Goal: Task Accomplishment & Management: Manage account settings

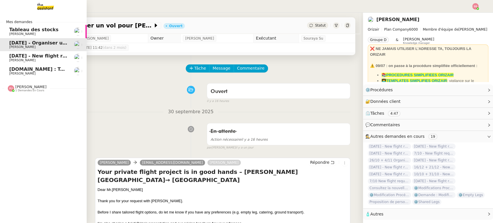
click at [36, 59] on span "[PERSON_NAME]" at bounding box center [38, 60] width 58 height 3
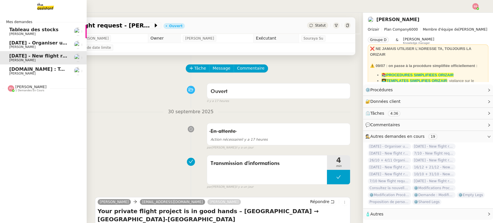
click at [36, 72] on span "[PERSON_NAME]" at bounding box center [38, 73] width 58 height 3
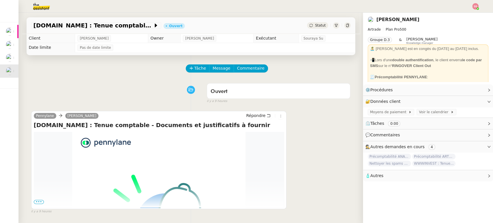
click at [312, 23] on div "Statut" at bounding box center [317, 25] width 21 height 6
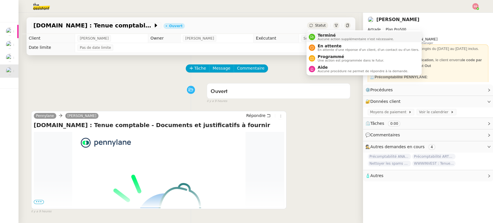
click at [320, 34] on span "Terminé" at bounding box center [355, 35] width 76 height 5
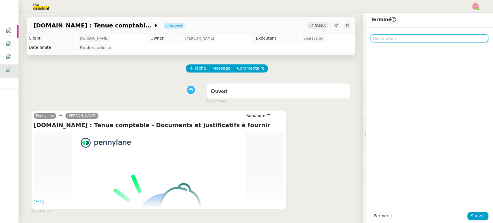
click at [391, 38] on textarea at bounding box center [429, 38] width 118 height 8
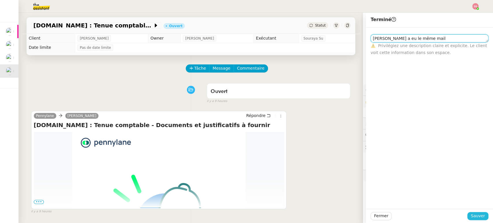
type textarea "[PERSON_NAME] a eu le même mail"
click at [478, 216] on span "Sauver" at bounding box center [478, 215] width 14 height 7
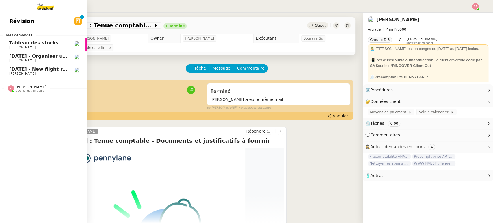
click at [51, 59] on span "[PERSON_NAME]" at bounding box center [38, 60] width 58 height 3
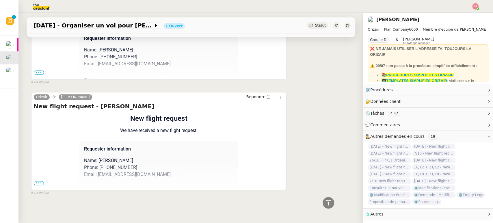
scroll to position [359, 0]
click at [36, 182] on span "•••" at bounding box center [39, 183] width 10 height 4
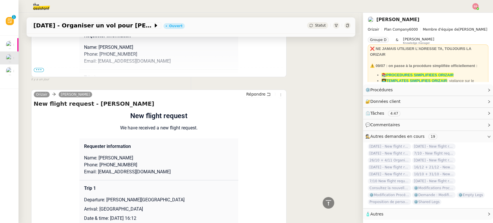
scroll to position [423, 0]
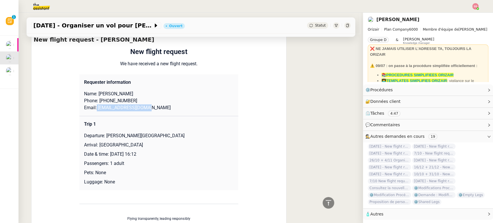
drag, startPoint x: 150, startPoint y: 110, endPoint x: 92, endPoint y: 108, distance: 57.8
click at [92, 108] on p "Email: [EMAIL_ADDRESS][DOMAIN_NAME]" at bounding box center [159, 107] width 150 height 7
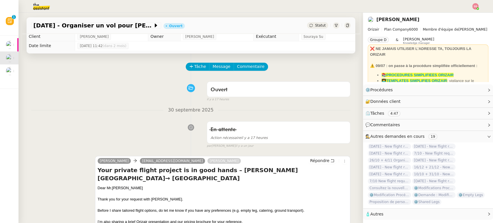
scroll to position [0, 0]
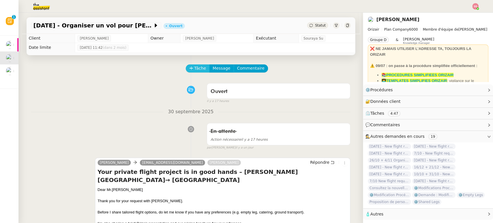
click at [194, 71] on span "Tâche" at bounding box center [200, 68] width 12 height 7
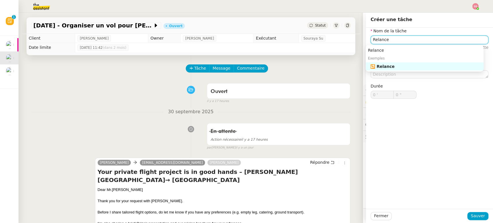
click at [384, 64] on nz-auto-option "🔁 Relance" at bounding box center [424, 66] width 118 height 8
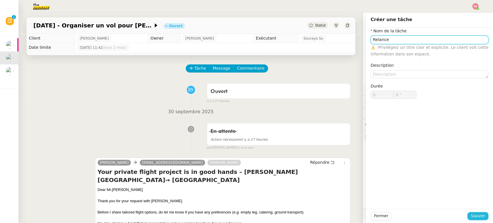
type input "Relance"
click at [478, 219] on span "Sauver" at bounding box center [478, 215] width 14 height 7
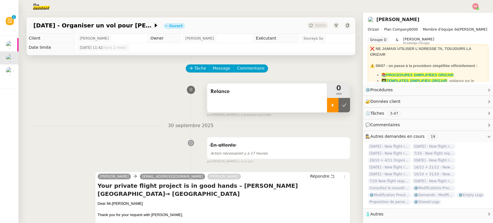
click at [327, 107] on div at bounding box center [333, 105] width 12 height 14
click at [312, 175] on span "Répondre" at bounding box center [319, 176] width 19 height 6
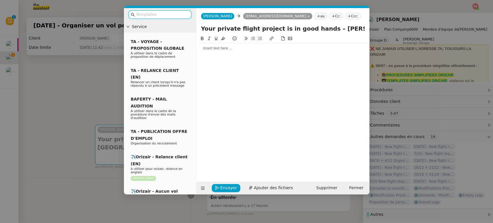
click at [174, 16] on input "text" at bounding box center [162, 14] width 52 height 7
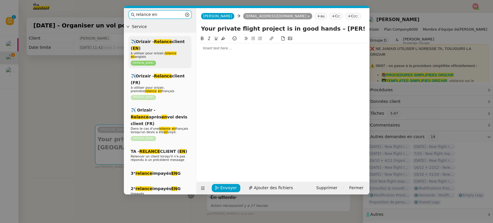
type input "relance en"
click at [169, 47] on div "✈️Orizair - Relance client ( EN ) à utiliser pour orizair, relance en anglais […" at bounding box center [159, 52] width 63 height 32
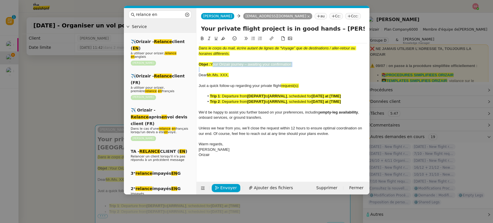
drag, startPoint x: 211, startPoint y: 64, endPoint x: 293, endPoint y: 69, distance: 81.5
click at [293, 69] on div "Dans le corps du mail, écrire autant de lignes de “Voyage” que de destinations …" at bounding box center [283, 101] width 168 height 117
copy span "Your Orizair journey – awaiting your confirmation"
drag, startPoint x: 317, startPoint y: 29, endPoint x: 195, endPoint y: 28, distance: 121.8
click at [195, 28] on nz-layout "relance en Service ✈️Orizair - Relance client ( EN ) à utiliser pour orizair, r…" at bounding box center [246, 101] width 245 height 186
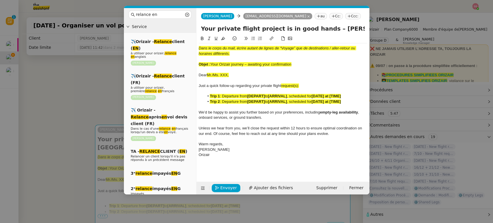
paste input "Orizair journey – awaiting your confirmation"
type input "Your Orizair journey – awaiting your confirmation – [PERSON_NAME][GEOGRAPHIC_DA…"
drag, startPoint x: 300, startPoint y: 66, endPoint x: 195, endPoint y: 46, distance: 106.8
click at [195, 46] on nz-layout "relance en Service ✈️Orizair - Relance client ( EN ) à utiliser pour orizair, r…" at bounding box center [246, 101] width 245 height 186
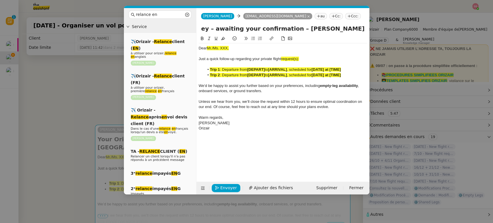
scroll to position [0, 152]
drag, startPoint x: 342, startPoint y: 31, endPoint x: 371, endPoint y: 45, distance: 32.5
click at [371, 45] on nz-modal-container "relance en Service ✈️Orizair - Relance client ( EN ) à utiliser pour orizair, r…" at bounding box center [246, 111] width 493 height 223
click at [307, 53] on div at bounding box center [283, 53] width 168 height 5
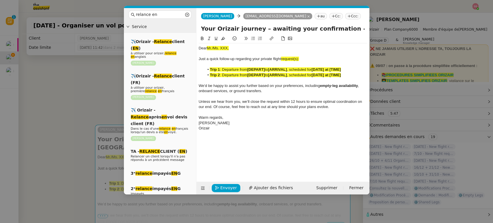
drag, startPoint x: 230, startPoint y: 48, endPoint x: 207, endPoint y: 49, distance: 23.7
click at [207, 49] on div "Dear Mr./Ms. XXX," at bounding box center [283, 48] width 168 height 5
click at [223, 42] on button at bounding box center [222, 38] width 7 height 7
click at [251, 50] on div "Dear Mr./Ms. XXX," at bounding box center [283, 48] width 168 height 5
drag, startPoint x: 308, startPoint y: 29, endPoint x: 372, endPoint y: 43, distance: 65.8
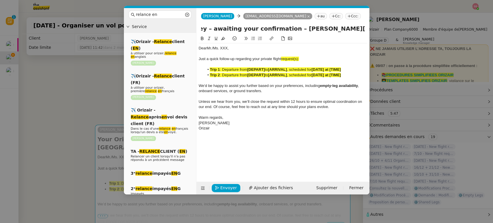
click at [372, 43] on nz-modal-container "relance en Service ✈️Orizair - Relance client ( EN ) à utiliser pour orizair, r…" at bounding box center [246, 111] width 493 height 223
click at [297, 74] on span ", scheduled for" at bounding box center [299, 75] width 25 height 4
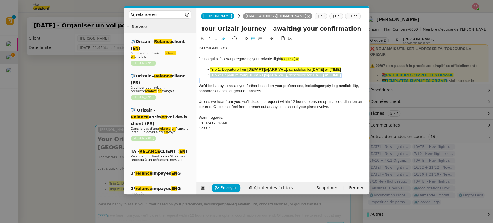
click at [297, 74] on span ", scheduled for" at bounding box center [299, 75] width 25 height 4
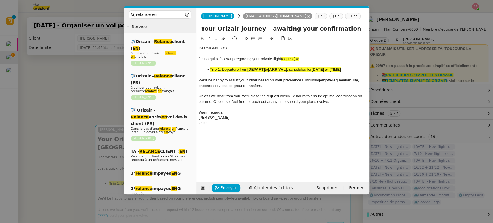
click at [93, 114] on nz-modal-container "relance en Service ✈️Orizair - Relance client ( EN ) à utiliser pour orizair, r…" at bounding box center [246, 111] width 493 height 223
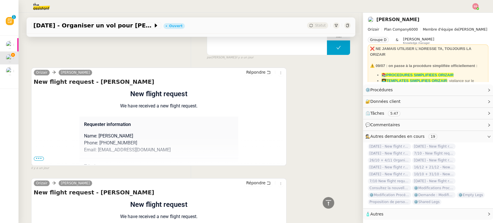
scroll to position [404, 0]
click at [36, 159] on span "•••" at bounding box center [39, 158] width 10 height 4
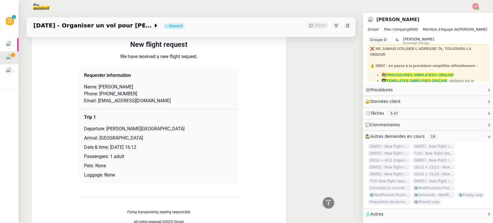
scroll to position [725, 0]
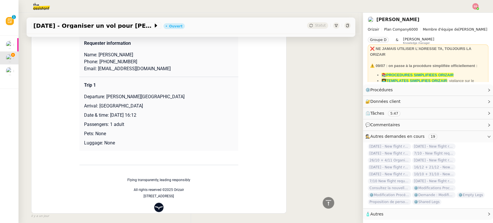
drag, startPoint x: 102, startPoint y: 95, endPoint x: 180, endPoint y: 93, distance: 77.7
click at [180, 93] on p "Departure: [PERSON_NAME][GEOGRAPHIC_DATA]" at bounding box center [159, 96] width 150 height 7
copy p "[PERSON_NAME][GEOGRAPHIC_DATA]"
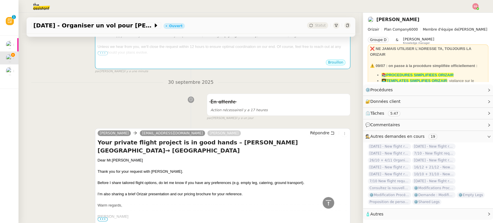
scroll to position [115, 0]
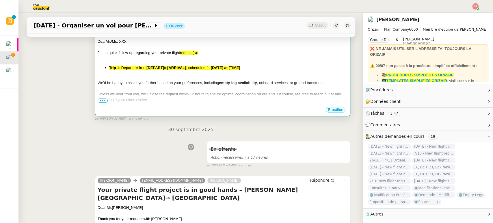
click at [205, 81] on span "We’d be happy to assist you further based on your preferences, including" at bounding box center [158, 83] width 121 height 4
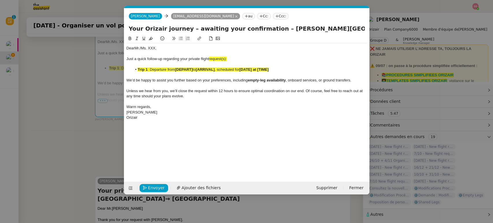
scroll to position [0, 30]
click at [241, 57] on div "Just a quick follow-up regarding your private flight request(s):" at bounding box center [246, 58] width 240 height 5
drag, startPoint x: 224, startPoint y: 59, endPoint x: 210, endPoint y: 57, distance: 14.5
click at [210, 57] on div "Just a quick follow-up regarding your private flight request:" at bounding box center [246, 58] width 240 height 5
click at [152, 38] on icon at bounding box center [151, 38] width 4 height 4
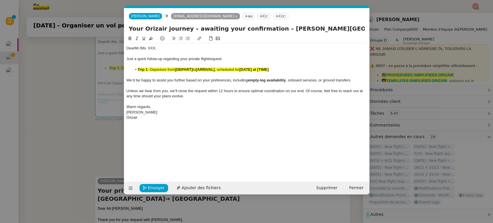
click at [233, 69] on span ", scheduled for" at bounding box center [226, 69] width 25 height 4
drag, startPoint x: 277, startPoint y: 68, endPoint x: 141, endPoint y: 66, distance: 136.0
click at [141, 66] on div "Dear Mr./Ms. XXX, Just a quick follow-up regarding your private flight request:…" at bounding box center [246, 82] width 240 height 79
click at [238, 66] on div at bounding box center [246, 64] width 240 height 5
drag, startPoint x: 281, startPoint y: 69, endPoint x: 138, endPoint y: 68, distance: 142.6
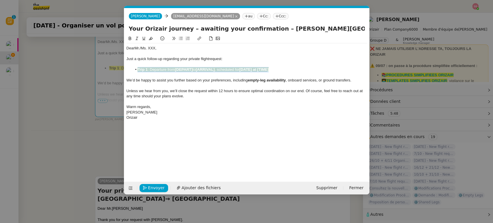
click at [138, 68] on li "Trip 1 : Departure from [DEPART] to [ARRIVAL] , scheduled for [DATE] at [TIME]" at bounding box center [249, 69] width 235 height 5
click at [149, 39] on icon at bounding box center [151, 38] width 4 height 4
click at [177, 64] on div at bounding box center [246, 64] width 240 height 5
drag, startPoint x: 193, startPoint y: 68, endPoint x: 178, endPoint y: 68, distance: 15.0
click at [178, 68] on strong "[DEPART]" at bounding box center [184, 69] width 18 height 4
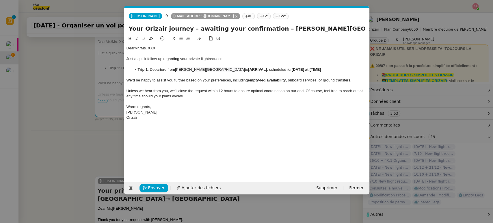
scroll to position [0, 0]
click at [76, 150] on nz-modal-container "relance en Service ✈️Orizair - Relance client ( EN ) à utiliser pour orizair, r…" at bounding box center [246, 111] width 493 height 223
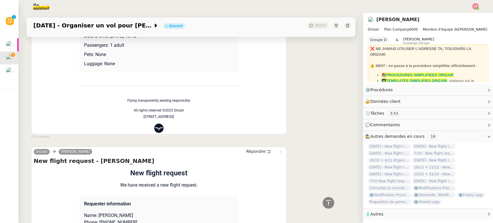
scroll to position [532, 0]
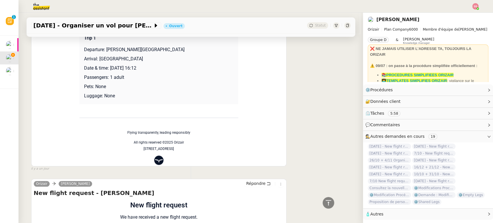
drag, startPoint x: 96, startPoint y: 58, endPoint x: 158, endPoint y: 57, distance: 62.6
click at [158, 57] on p "Arrival: [GEOGRAPHIC_DATA]" at bounding box center [159, 58] width 150 height 7
copy p "[GEOGRAPHIC_DATA]"
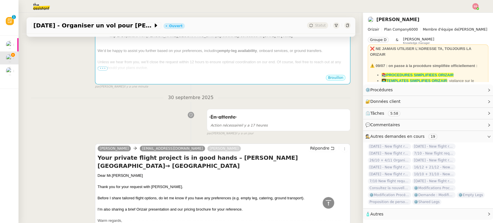
scroll to position [0, 0]
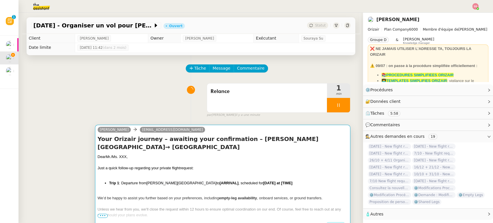
click at [238, 156] on div "Dear Mr./Ms. XXX," at bounding box center [223, 157] width 250 height 6
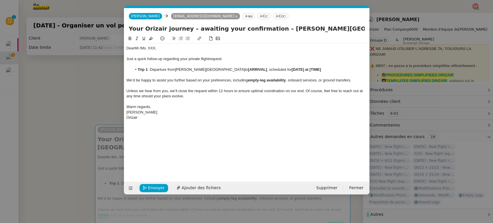
scroll to position [0, 30]
drag, startPoint x: 255, startPoint y: 69, endPoint x: 238, endPoint y: 67, distance: 17.2
click at [238, 67] on li "Trip 1 : Departure from [PERSON_NAME][GEOGRAPHIC_DATA] to [ARRIVAL] , scheduled…" at bounding box center [249, 69] width 235 height 5
click at [82, 136] on nz-modal-container "relance en Service ✈️Orizair - Relance client ( EN ) à utiliser pour orizair, r…" at bounding box center [246, 111] width 493 height 223
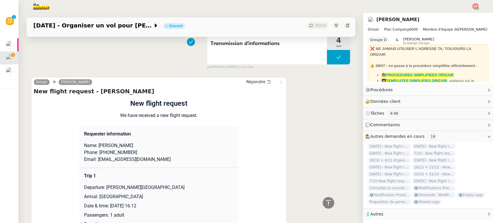
scroll to position [449, 0]
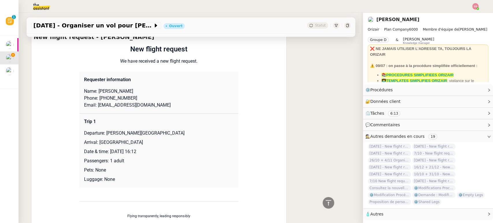
drag, startPoint x: 165, startPoint y: 152, endPoint x: 108, endPoint y: 150, distance: 56.6
click at [108, 150] on p "Date & time: [DATE] 16:12" at bounding box center [159, 151] width 150 height 7
copy p "[DATE] 16:12"
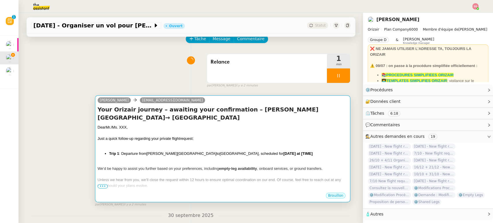
scroll to position [96, 0]
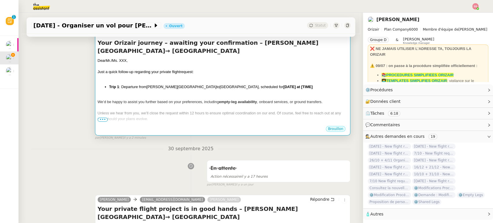
click at [268, 88] on li "Trip 1 : Departure from [PERSON_NAME][GEOGRAPHIC_DATA] to [GEOGRAPHIC_DATA] , s…" at bounding box center [228, 87] width 239 height 6
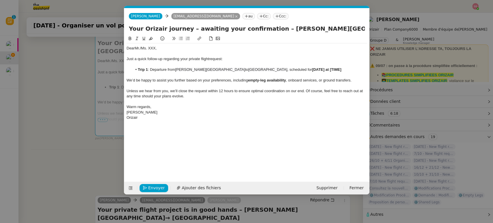
scroll to position [0, 30]
drag, startPoint x: 337, startPoint y: 71, endPoint x: 308, endPoint y: 69, distance: 29.5
click at [308, 69] on li "Trip 1 : Departure from [PERSON_NAME][GEOGRAPHIC_DATA] to [GEOGRAPHIC_DATA] , s…" at bounding box center [249, 69] width 235 height 5
click at [308, 72] on li "Trip 1 : Departure from [PERSON_NAME][GEOGRAPHIC_DATA] to [GEOGRAPHIC_DATA] , s…" at bounding box center [249, 69] width 235 height 5
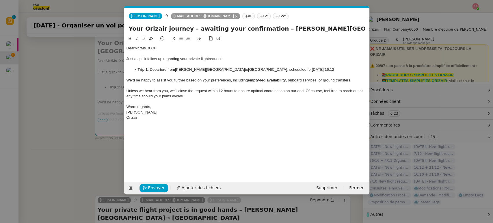
click at [261, 118] on div "Orizair" at bounding box center [246, 117] width 240 height 5
click at [273, 17] on nz-tag "Ccc:" at bounding box center [281, 16] width 16 height 6
type input "[PERSON_NAME]"
click at [274, 26] on div "[PERSON_NAME] [PERSON_NAME][EMAIL_ADDRESS][DOMAIN_NAME]" at bounding box center [267, 27] width 53 height 8
click at [249, 117] on div "Orizair" at bounding box center [246, 117] width 240 height 5
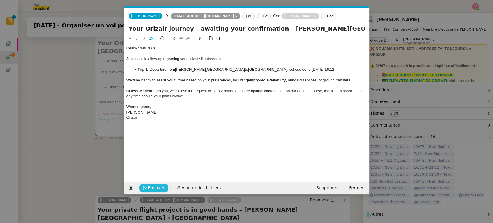
click at [157, 187] on span "Envoyer" at bounding box center [156, 187] width 16 height 7
click at [157, 187] on span "Confirmer l'envoi" at bounding box center [165, 187] width 35 height 7
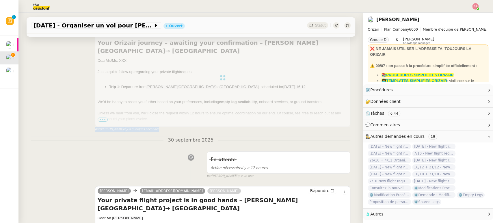
click at [326, 130] on div "par [PERSON_NAME] il y a quelques secondes" at bounding box center [222, 129] width 255 height 5
click at [97, 118] on div at bounding box center [222, 78] width 255 height 98
click at [98, 118] on div at bounding box center [222, 78] width 255 height 98
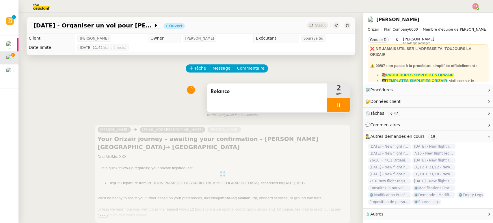
click at [327, 106] on div at bounding box center [338, 105] width 23 height 14
click at [342, 107] on icon at bounding box center [344, 105] width 5 height 5
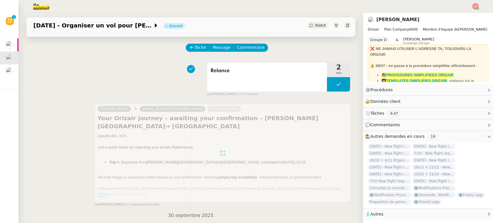
scroll to position [32, 0]
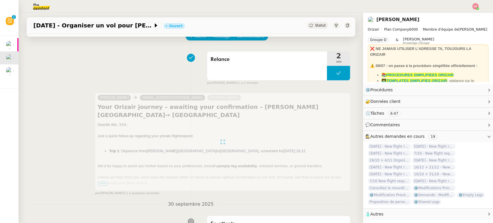
click at [215, 157] on div at bounding box center [222, 142] width 255 height 98
click at [95, 184] on div at bounding box center [222, 142] width 255 height 98
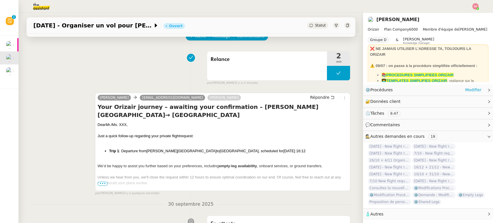
click at [424, 93] on div "⚙️ Procédures Modifier" at bounding box center [423, 90] width 116 height 7
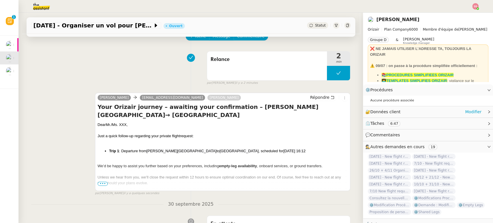
click at [426, 107] on div "🔐 Données client Modifier" at bounding box center [428, 111] width 130 height 11
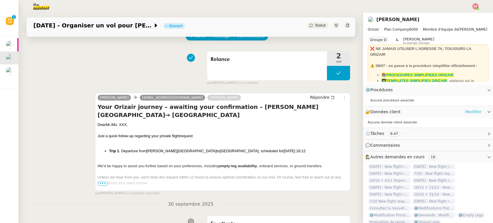
click at [466, 110] on link "Modifier" at bounding box center [473, 112] width 16 height 7
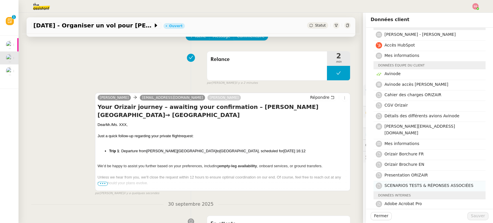
scroll to position [32, 0]
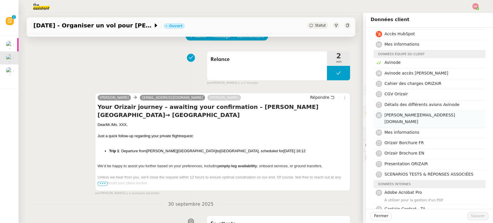
click at [416, 113] on span "[PERSON_NAME][EMAIL_ADDRESS][DOMAIN_NAME]" at bounding box center [419, 118] width 70 height 11
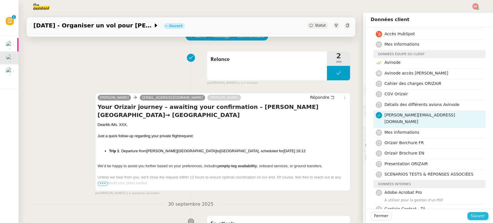
click at [481, 219] on button "Sauver" at bounding box center [477, 216] width 21 height 8
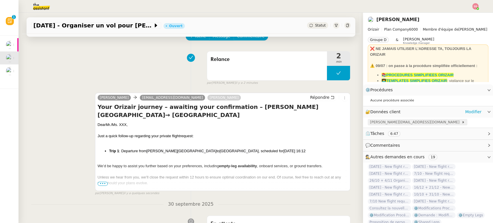
click at [395, 119] on div "[PERSON_NAME][EMAIL_ADDRESS][DOMAIN_NAME]" at bounding box center [417, 122] width 100 height 6
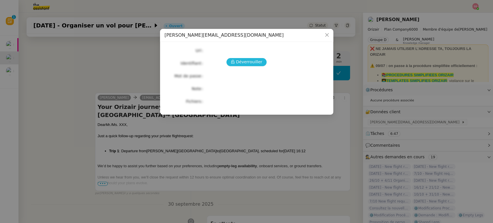
click at [240, 61] on span "Déverrouiller" at bounding box center [249, 62] width 26 height 7
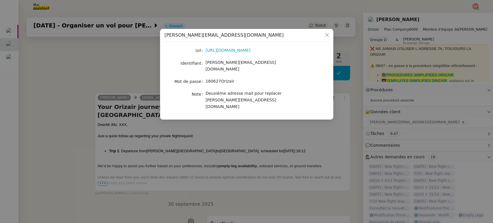
click at [231, 65] on span "[PERSON_NAME][EMAIL_ADDRESS][DOMAIN_NAME]" at bounding box center [241, 65] width 70 height 11
copy span "[PERSON_NAME][EMAIL_ADDRESS][DOMAIN_NAME]"
click at [225, 79] on div "180627Orizair" at bounding box center [254, 81] width 96 height 7
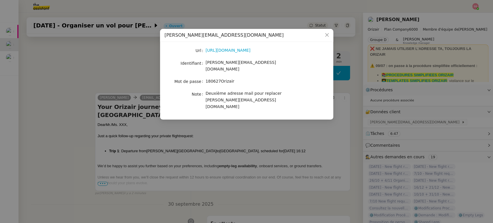
click at [227, 79] on span "180627Orizair" at bounding box center [220, 81] width 29 height 5
copy span "180627Orizair"
click at [220, 124] on nz-modal-container "[PERSON_NAME][EMAIL_ADDRESS][DOMAIN_NAME] Url [URL][DOMAIN_NAME] Identifiant [P…" at bounding box center [246, 111] width 493 height 223
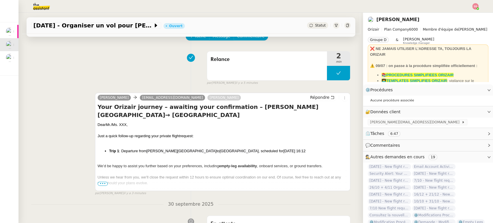
click at [101, 182] on span "•••" at bounding box center [103, 184] width 10 height 4
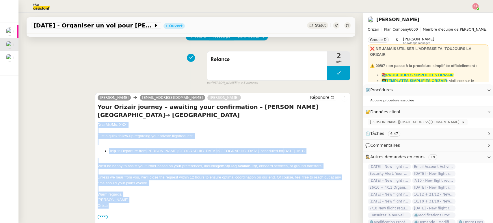
drag, startPoint x: 94, startPoint y: 126, endPoint x: 120, endPoint y: 207, distance: 85.3
click at [120, 207] on div "Dear Mr./Ms. XXX, Just a quick follow-up regarding your private flight request:…" at bounding box center [223, 213] width 250 height 182
copy div "Dear Mr./Ms. XXX, Just a quick follow-up regarding your private flight request:…"
click at [316, 97] on span "Répondre" at bounding box center [319, 97] width 19 height 6
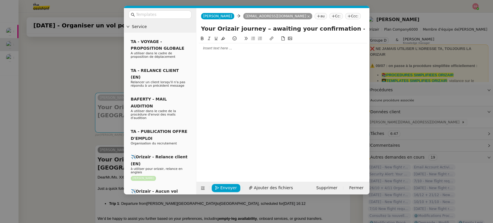
click at [209, 48] on div at bounding box center [283, 48] width 168 height 5
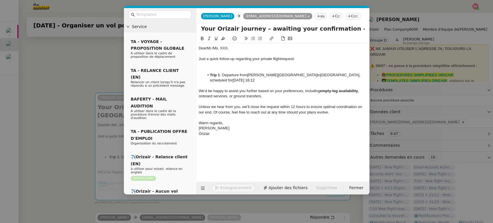
click at [105, 92] on nz-modal-container "Service TA - VOYAGE - PROPOSITION GLOBALE A utiliser dans le cadre de propositi…" at bounding box center [246, 111] width 493 height 223
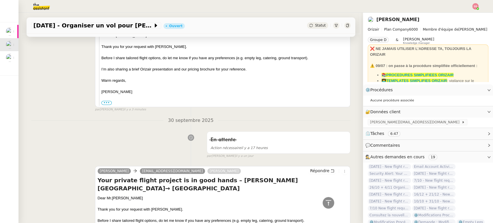
scroll to position [322, 0]
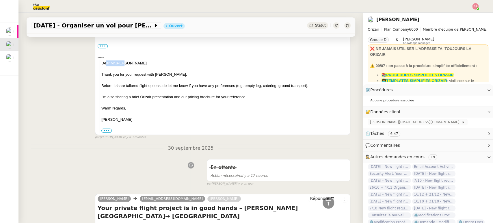
drag, startPoint x: 120, startPoint y: 62, endPoint x: 103, endPoint y: 61, distance: 17.6
click at [103, 61] on div "Dear [PERSON_NAME]" at bounding box center [224, 63] width 246 height 6
click at [124, 62] on div "Dear [PERSON_NAME]" at bounding box center [224, 63] width 246 height 6
drag, startPoint x: 124, startPoint y: 62, endPoint x: 102, endPoint y: 62, distance: 21.4
click at [102, 62] on div "Dear [PERSON_NAME]" at bounding box center [224, 63] width 246 height 6
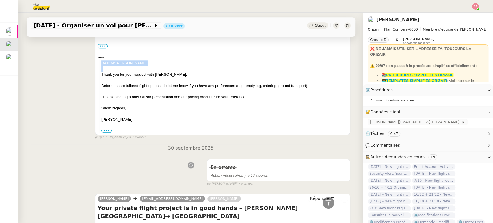
copy div "Dear [PERSON_NAME]"
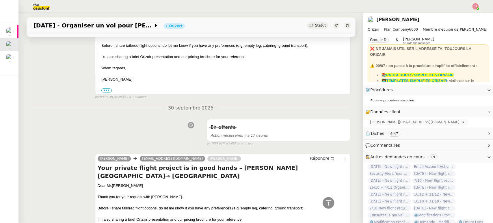
scroll to position [450, 0]
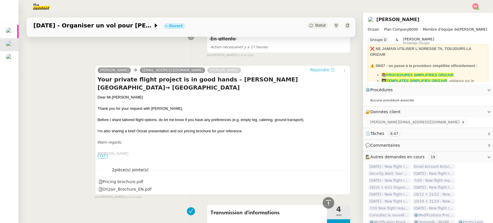
click at [313, 71] on span "Répondre" at bounding box center [319, 70] width 19 height 6
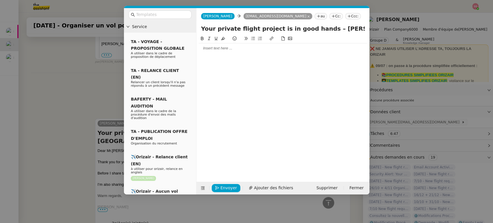
scroll to position [503, 0]
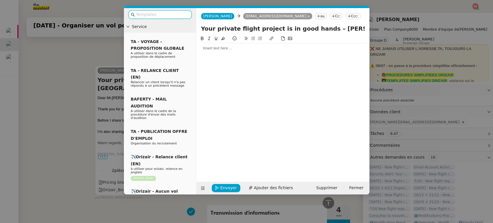
click at [109, 52] on nz-modal-container "Service TA - VOYAGE - PROPOSITION GLOBALE A utiliser dans le cadre de propositi…" at bounding box center [246, 111] width 493 height 223
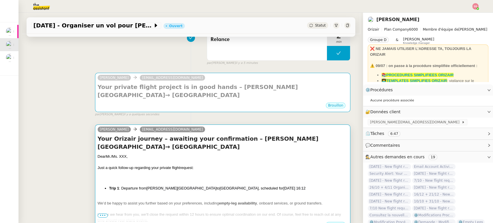
scroll to position [116, 0]
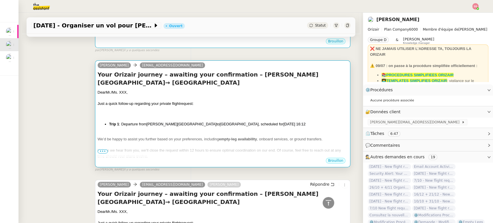
click at [148, 120] on div "Dear Mr./Ms. XXX, Just a quick follow-up regarding your private flight request:…" at bounding box center [223, 135] width 250 height 92
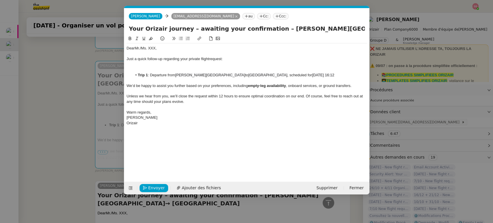
scroll to position [0, 12]
drag, startPoint x: 149, startPoint y: 120, endPoint x: 140, endPoint y: 101, distance: 20.7
click at [141, 105] on div "Dear Mr./Ms. XXX, Just a quick follow-up regarding your private flight request:…" at bounding box center [246, 85] width 240 height 85
drag, startPoint x: 161, startPoint y: 47, endPoint x: 122, endPoint y: 48, distance: 39.3
click at [95, 42] on nz-modal-container "Service TA - VOYAGE - PROPOSITION GLOBALE A utiliser dans le cadre de propositi…" at bounding box center [246, 111] width 493 height 223
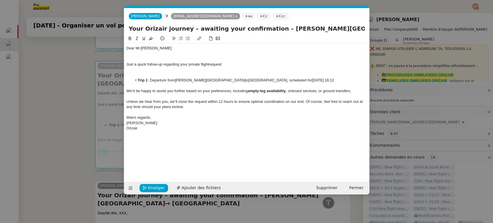
scroll to position [0, 0]
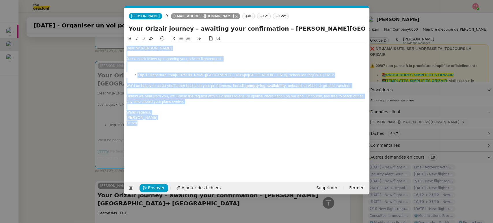
drag, startPoint x: 144, startPoint y: 116, endPoint x: 119, endPoint y: 30, distance: 89.8
click at [119, 30] on nz-modal-container "Service TA - VOYAGE - PROPOSITION GLOBALE A utiliser dans le cadre de propositi…" at bounding box center [246, 111] width 493 height 223
copy div "Dear [PERSON_NAME] Just a quick follow-up regarding your private flight request…"
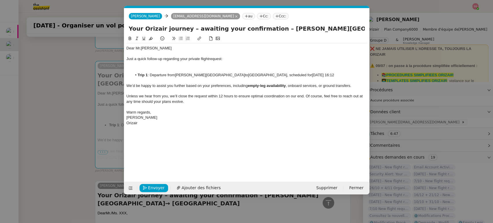
drag, startPoint x: 78, startPoint y: 117, endPoint x: 108, endPoint y: 100, distance: 34.6
click at [79, 117] on nz-modal-container "Service TA - VOYAGE - PROPOSITION GLOBALE A utiliser dans le cadre de propositi…" at bounding box center [246, 111] width 493 height 223
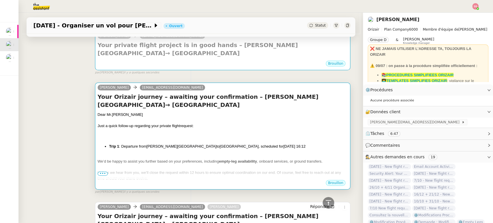
scroll to position [52, 0]
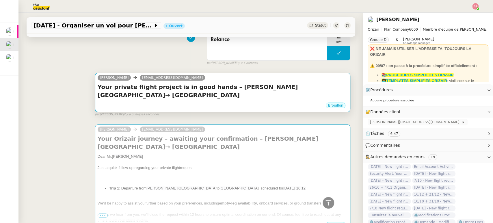
click at [182, 92] on h4 "Your private flight project is in good hands – [PERSON_NAME][GEOGRAPHIC_DATA]→ …" at bounding box center [223, 91] width 250 height 16
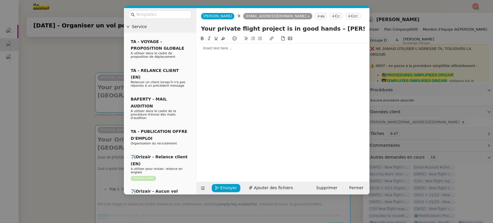
click at [203, 52] on div at bounding box center [283, 48] width 168 height 10
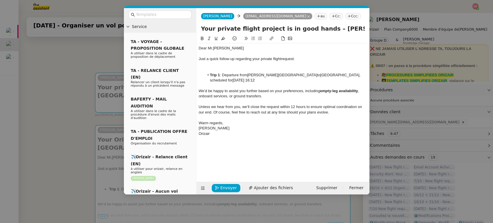
scroll to position [0, 0]
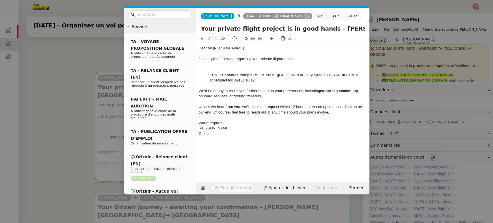
click at [345, 15] on nz-tag "Ccc:" at bounding box center [353, 16] width 16 height 6
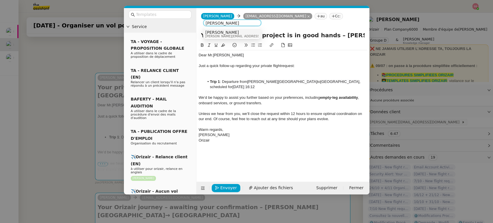
type input "[PERSON_NAME]"
click at [246, 34] on div "[PERSON_NAME] [PERSON_NAME][EMAIL_ADDRESS][DOMAIN_NAME]" at bounding box center [231, 34] width 53 height 8
click at [291, 69] on div at bounding box center [283, 71] width 168 height 5
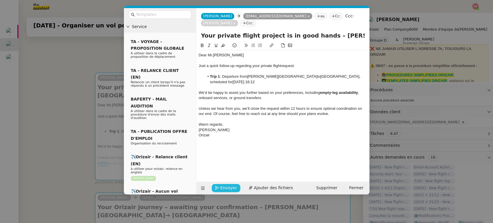
click at [225, 186] on span "Envoyer" at bounding box center [228, 187] width 16 height 7
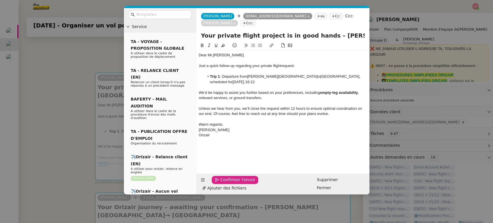
click at [225, 183] on span "Confirmer l'envoi" at bounding box center [237, 179] width 35 height 7
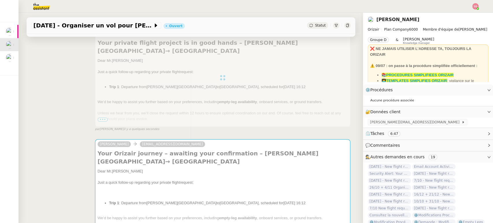
scroll to position [224, 0]
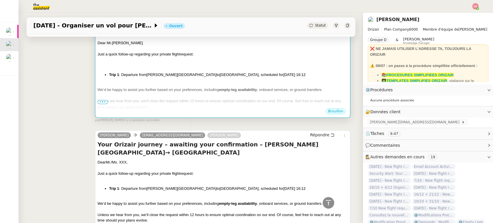
click at [267, 91] on span ", onboard services, or ground transfers." at bounding box center [290, 89] width 66 height 4
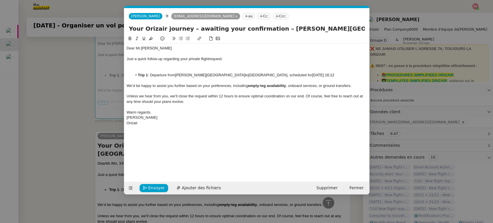
scroll to position [0, 12]
click at [323, 191] on span "Supprimer" at bounding box center [326, 187] width 21 height 7
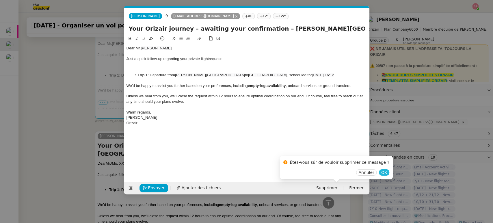
click at [381, 174] on span "OK" at bounding box center [384, 172] width 6 height 6
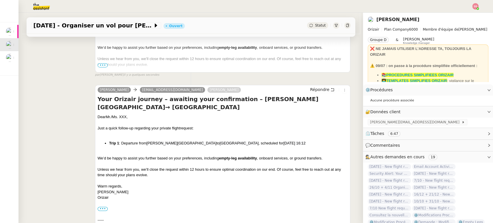
scroll to position [224, 0]
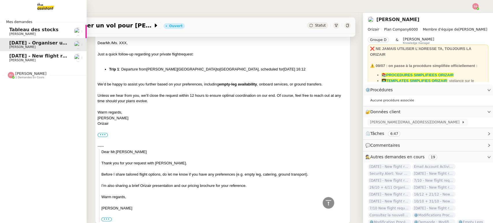
click at [28, 53] on link "[DATE] - New flight request - [PERSON_NAME]" at bounding box center [43, 57] width 87 height 13
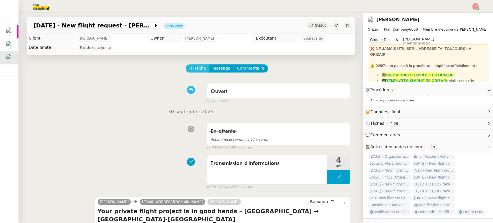
click at [194, 70] on span "Tâche" at bounding box center [200, 68] width 12 height 7
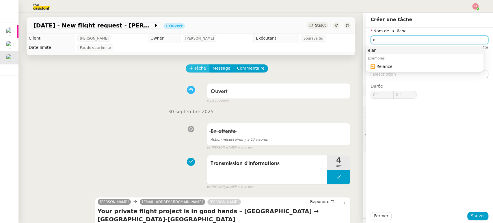
type input "e"
click at [397, 50] on div "Relance" at bounding box center [424, 50] width 113 height 5
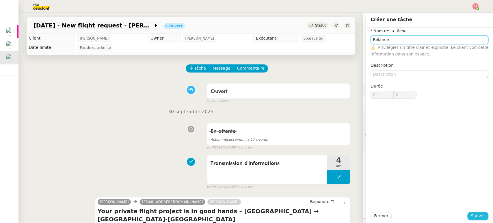
type input "Relance"
click at [478, 216] on span "Sauver" at bounding box center [478, 215] width 14 height 7
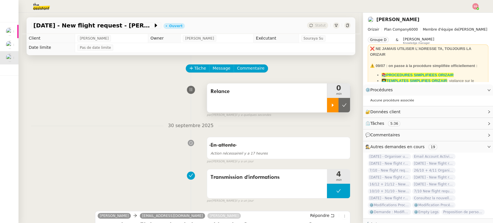
click at [328, 109] on div at bounding box center [333, 105] width 12 height 14
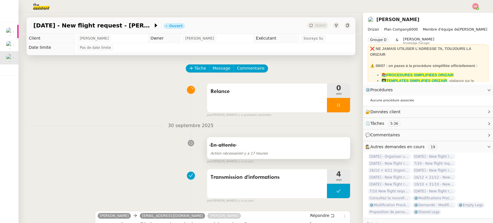
scroll to position [128, 0]
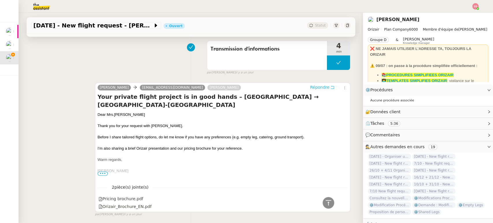
click at [314, 86] on span "Répondre" at bounding box center [319, 87] width 19 height 6
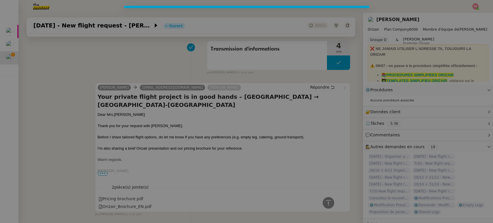
scroll to position [172, 0]
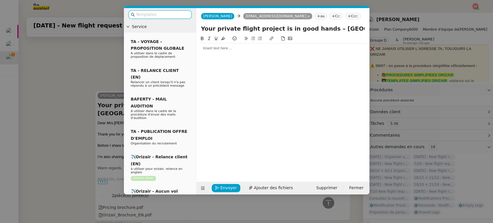
click at [171, 14] on input "text" at bounding box center [162, 14] width 52 height 7
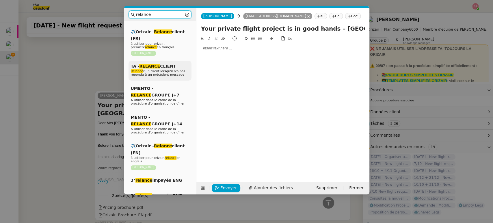
scroll to position [96, 0]
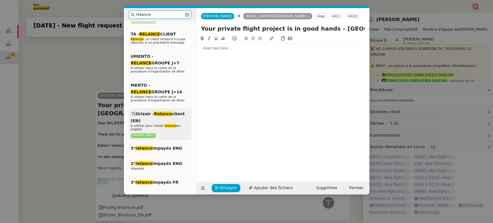
type input "relance"
click at [171, 124] on span "à utiliser pour orizair, relance en anglais" at bounding box center [156, 127] width 50 height 7
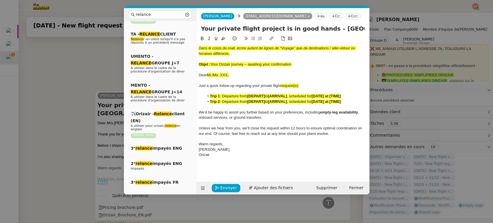
click at [107, 121] on nz-modal-container "relance Service Relance Bon de Commande LBP A utiliser dans le cadre de la proc…" at bounding box center [246, 111] width 493 height 223
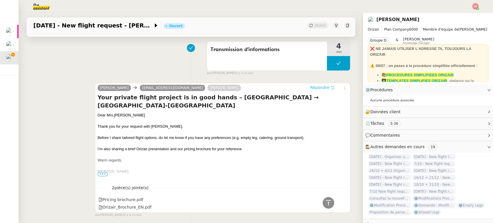
scroll to position [247, 0]
click at [109, 112] on div "Dear Mrs. Saul" at bounding box center [223, 115] width 250 height 6
copy div "Dear Mrs. Saul"
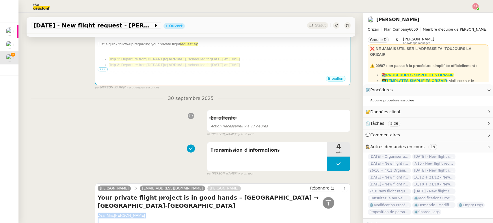
scroll to position [87, 0]
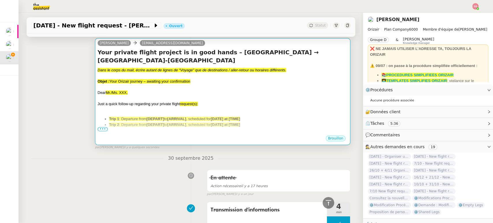
click at [150, 96] on div at bounding box center [223, 99] width 250 height 6
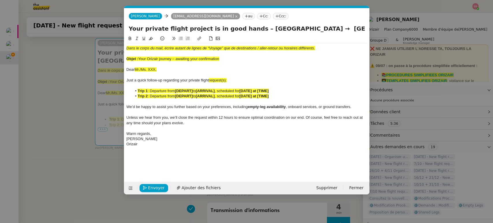
scroll to position [0, 25]
drag, startPoint x: 167, startPoint y: 70, endPoint x: 120, endPoint y: 68, distance: 46.5
click at [120, 68] on nz-modal-container "relance Service Relance Bon de Commande LBP A utiliser dans le cadre de la proc…" at bounding box center [246, 111] width 493 height 223
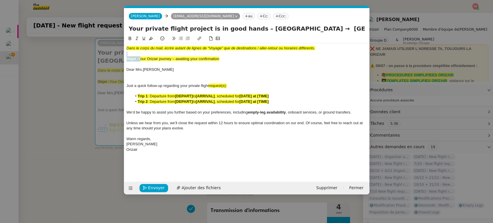
drag, startPoint x: 139, startPoint y: 58, endPoint x: 225, endPoint y: 55, distance: 86.4
click at [225, 55] on div "Dans le corps du mail, écrire autant de lignes de “Voyage” que de destinations …" at bounding box center [246, 98] width 240 height 111
click at [222, 58] on div "Objet : Your Orizair journey – awaiting your confirmation" at bounding box center [246, 58] width 240 height 5
drag, startPoint x: 218, startPoint y: 59, endPoint x: 140, endPoint y: 57, distance: 78.6
click at [140, 57] on div "Objet : Your Orizair journey – awaiting your confirmation" at bounding box center [246, 58] width 240 height 5
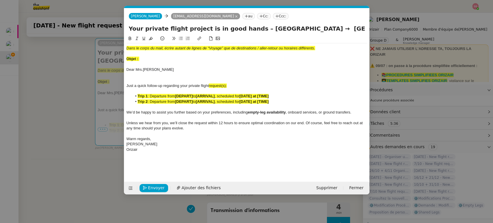
drag, startPoint x: 305, startPoint y: 27, endPoint x: 123, endPoint y: 31, distance: 182.2
click at [123, 31] on nz-modal-container "relance Service Relance Bon de Commande LBP A utiliser dans le cadre de la proc…" at bounding box center [246, 111] width 493 height 223
paste input "Orizair journey – awaiting your confirmation"
type input "Your Orizair journey – awaiting your confirmation → [GEOGRAPHIC_DATA]-[GEOGRAPH…"
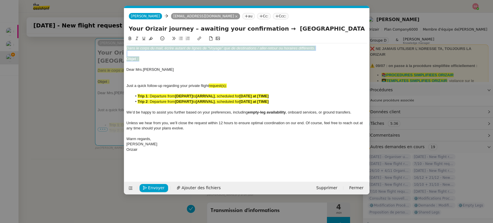
drag, startPoint x: 145, startPoint y: 59, endPoint x: 110, endPoint y: 36, distance: 41.5
click at [110, 36] on nz-modal-container "relance Service Relance Bon de Commande LBP A utiliser dans le cadre de la proc…" at bounding box center [246, 111] width 493 height 223
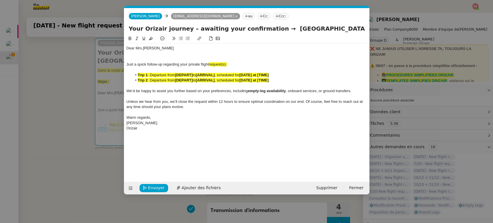
click at [147, 54] on div at bounding box center [246, 53] width 240 height 5
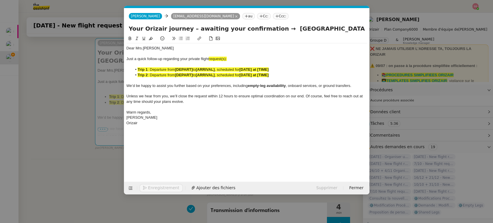
click at [234, 59] on div "Just a quick follow-up regarding your private flight request(s):" at bounding box center [246, 58] width 240 height 5
click at [242, 55] on div at bounding box center [246, 53] width 240 height 5
click at [229, 59] on div "Just a quick follow-up regarding your private flight request(s)" at bounding box center [246, 58] width 240 height 5
click at [233, 57] on div "Just a quick follow-up regarding your private flight request(s" at bounding box center [246, 58] width 240 height 5
drag, startPoint x: 229, startPoint y: 59, endPoint x: 209, endPoint y: 57, distance: 20.6
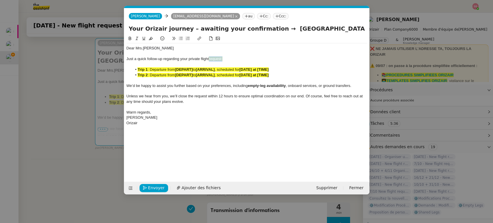
click at [209, 57] on div "Just a quick follow-up regarding your private flight request:" at bounding box center [246, 58] width 240 height 5
click at [152, 37] on icon at bounding box center [151, 38] width 4 height 4
click at [80, 80] on nz-modal-container "relance Service Relance Bon de Commande LBP A utiliser dans le cadre de la proc…" at bounding box center [246, 111] width 493 height 223
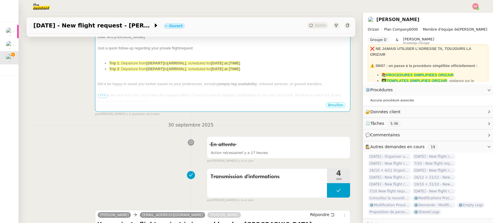
scroll to position [215, 0]
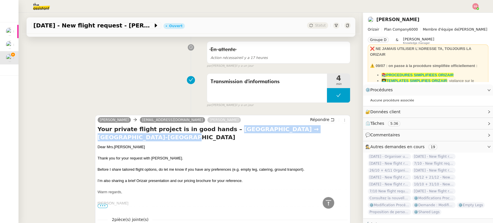
drag, startPoint x: 212, startPoint y: 130, endPoint x: 344, endPoint y: 126, distance: 131.7
click at [344, 126] on div "[PERSON_NAME] [PERSON_NAME][EMAIL_ADDRESS][DOMAIN_NAME] [PERSON_NAME] Your priv…" at bounding box center [222, 179] width 255 height 129
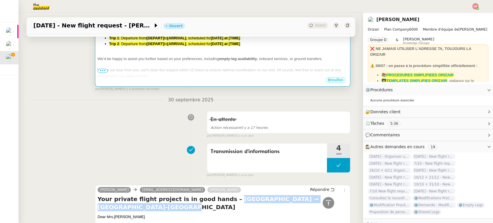
scroll to position [87, 0]
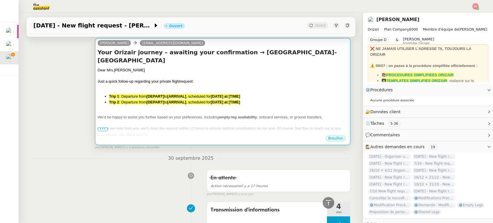
click at [241, 94] on li "Trip 1 : Departure from [DEPART] to [ARRIVAL] , scheduled for [DATE] at [TIME]" at bounding box center [228, 97] width 239 height 6
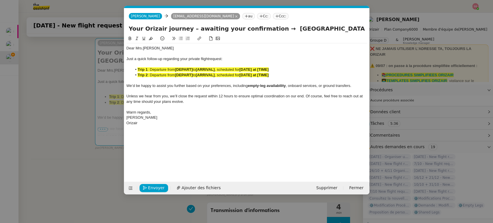
scroll to position [0, 25]
drag, startPoint x: 265, startPoint y: 27, endPoint x: 360, endPoint y: 23, distance: 95.0
click at [360, 23] on form "[PERSON_NAME] [PERSON_NAME][EMAIL_ADDRESS][DOMAIN_NAME] au Cc: Ccc: Your Orizai…" at bounding box center [246, 101] width 245 height 186
paste input "[GEOGRAPHIC_DATA] →"
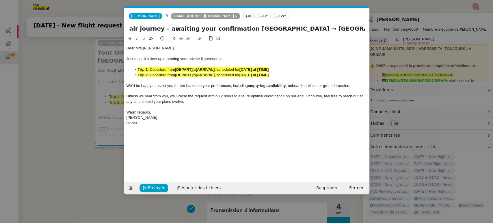
click at [233, 28] on input "Your Orizair journey – awaiting your confirmation [GEOGRAPHIC_DATA] → [GEOGRAPH…" at bounding box center [247, 28] width 236 height 9
drag, startPoint x: 292, startPoint y: 26, endPoint x: 88, endPoint y: 29, distance: 204.7
click at [88, 29] on nz-modal-container "relance Service Relance Bon de Commande LBP A utiliser dans le cadre de la proc…" at bounding box center [246, 111] width 493 height 223
type input "Your Orizair journey – awaiting your confirmation- [GEOGRAPHIC_DATA] → [GEOGRAP…"
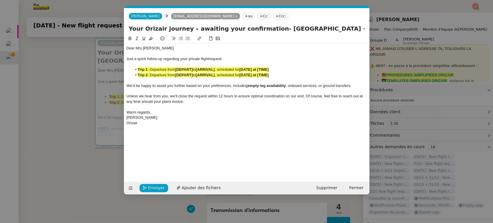
click at [171, 74] on span ": Departure from" at bounding box center [161, 75] width 27 height 4
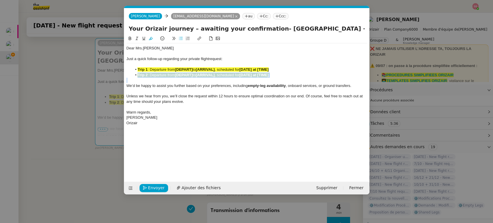
click at [171, 74] on span ": Departure from" at bounding box center [161, 75] width 27 height 4
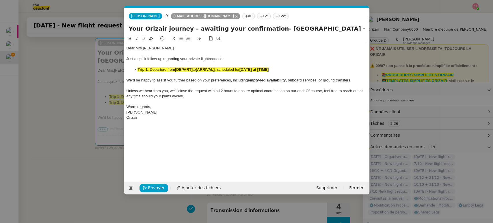
click at [206, 68] on strong "[ARRIVAL]" at bounding box center [205, 69] width 19 height 4
click at [151, 38] on icon at bounding box center [151, 38] width 4 height 3
click at [66, 107] on nz-modal-container "relance Service Relance Bon de Commande LBP A utiliser dans le cadre de la proc…" at bounding box center [246, 111] width 493 height 223
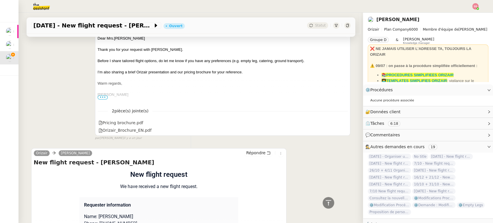
scroll to position [379, 0]
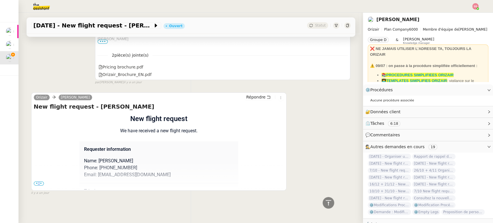
click at [36, 181] on span "•••" at bounding box center [39, 183] width 10 height 4
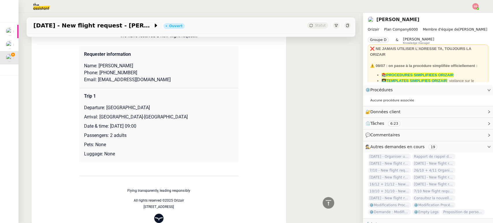
scroll to position [475, 0]
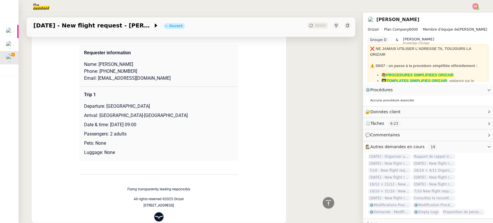
drag, startPoint x: 103, startPoint y: 101, endPoint x: 148, endPoint y: 104, distance: 45.1
click at [148, 104] on p "Departure: [GEOGRAPHIC_DATA]" at bounding box center [159, 106] width 150 height 7
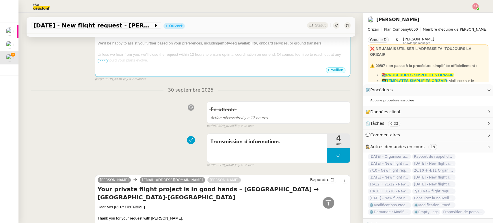
scroll to position [26, 0]
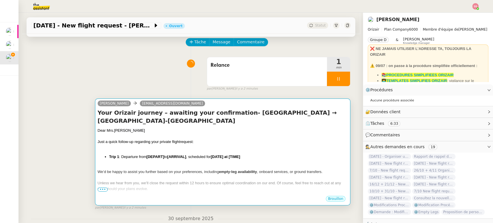
click at [232, 140] on div "Just a quick follow-up regarding your private flight request:" at bounding box center [223, 142] width 250 height 6
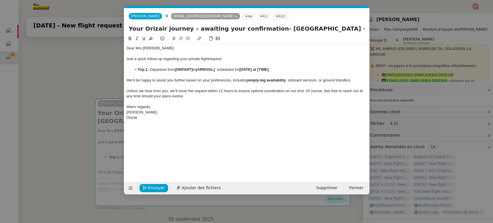
scroll to position [0, 25]
drag, startPoint x: 193, startPoint y: 68, endPoint x: 180, endPoint y: 66, distance: 12.2
click at [180, 66] on div "Dear Mrs. [PERSON_NAME] Just a quick follow-up regarding your private flight re…" at bounding box center [246, 82] width 240 height 79
click at [194, 70] on li "Trip 1 : Departure from [DEPART] to [ARRIVAL] , scheduled for [DATE] at [TIME]" at bounding box center [249, 69] width 235 height 5
drag, startPoint x: 194, startPoint y: 70, endPoint x: 176, endPoint y: 68, distance: 17.8
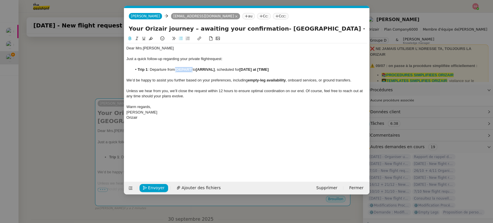
click at [176, 68] on li "Trip 1 : Departure from [DEPART] to [ARRIVAL] , scheduled for [DATE] at [TIME]" at bounding box center [249, 69] width 235 height 5
click at [74, 140] on nz-modal-container "relance Service Relance Bon de Commande LBP A utiliser dans le cadre de la proc…" at bounding box center [246, 111] width 493 height 223
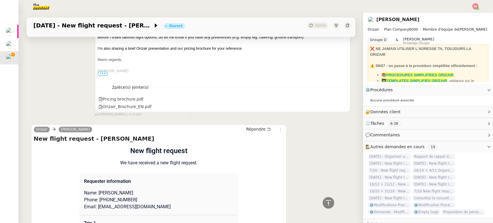
scroll to position [508, 0]
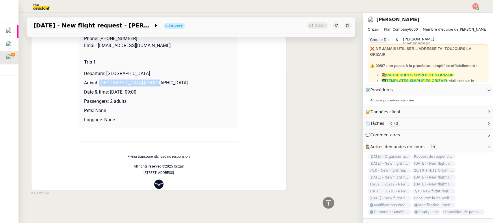
drag, startPoint x: 95, startPoint y: 78, endPoint x: 147, endPoint y: 78, distance: 52.0
click at [147, 79] on p "Arrival: [GEOGRAPHIC_DATA]-[GEOGRAPHIC_DATA]" at bounding box center [159, 82] width 150 height 7
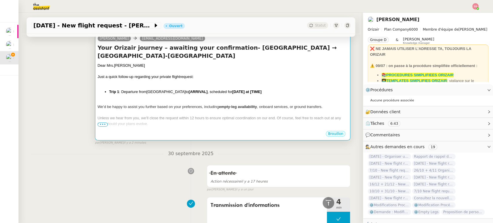
scroll to position [27, 0]
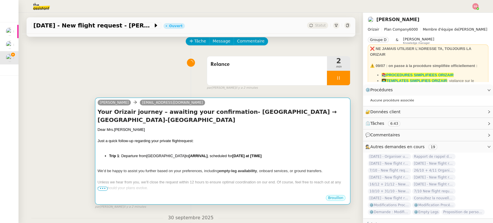
click at [200, 141] on div "Just a quick follow-up regarding your private flight request:" at bounding box center [223, 141] width 250 height 6
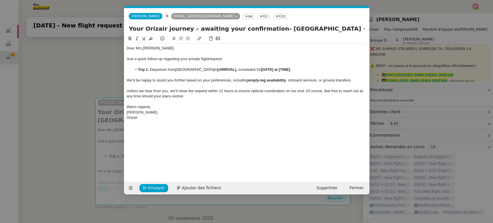
scroll to position [0, 25]
drag, startPoint x: 232, startPoint y: 68, endPoint x: 212, endPoint y: 69, distance: 19.6
click at [212, 69] on li "Trip 1 : Departure from [GEOGRAPHIC_DATA] to [ARRIVAL] , scheduled for [DATE] a…" at bounding box center [249, 69] width 235 height 5
click at [69, 128] on nz-modal-container "relance Service Relance Bon de Commande LBP A utiliser dans le cadre de la proc…" at bounding box center [246, 111] width 493 height 223
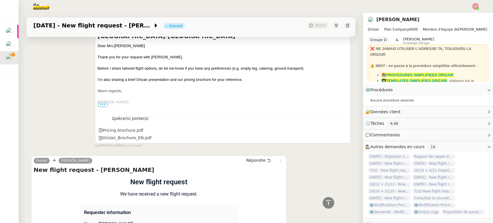
scroll to position [508, 0]
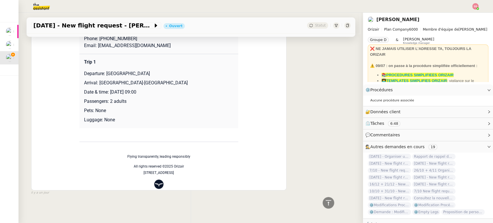
drag, startPoint x: 166, startPoint y: 90, endPoint x: 108, endPoint y: 87, distance: 58.7
click at [108, 89] on p "Date & time: [DATE] 09:00" at bounding box center [159, 92] width 150 height 7
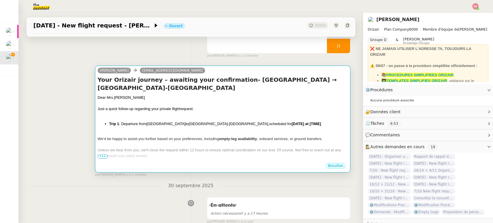
scroll to position [0, 0]
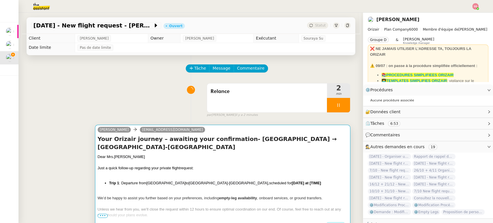
click at [270, 163] on div at bounding box center [223, 163] width 250 height 6
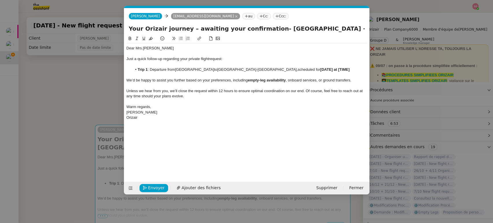
scroll to position [0, 25]
drag, startPoint x: 311, startPoint y: 70, endPoint x: 279, endPoint y: 69, distance: 32.0
click at [279, 69] on li "Trip 1 : Departure from [GEOGRAPHIC_DATA] to [GEOGRAPHIC_DATA], scheduled for […" at bounding box center [249, 69] width 235 height 5
click at [153, 188] on span "Envoyer" at bounding box center [156, 187] width 16 height 7
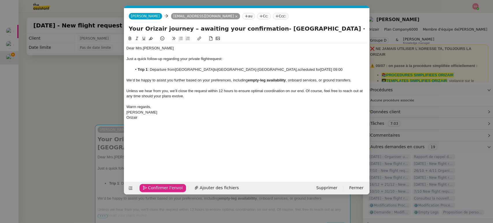
click at [154, 187] on span "Confirmer l'envoi" at bounding box center [165, 187] width 35 height 7
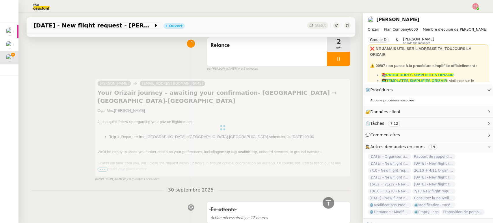
scroll to position [32, 0]
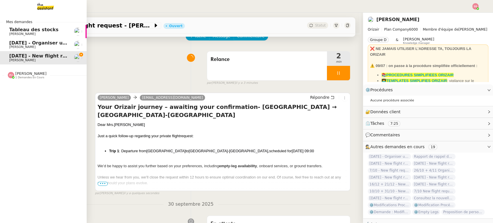
click at [22, 48] on span "[PERSON_NAME]" at bounding box center [38, 46] width 58 height 3
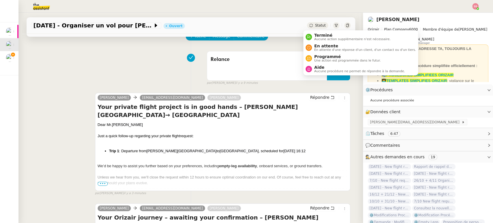
click at [316, 23] on span "Statut" at bounding box center [320, 25] width 11 height 4
click at [331, 48] on span "En attente d'une réponse d'un client, d'un contact ou d'un tiers." at bounding box center [365, 49] width 102 height 3
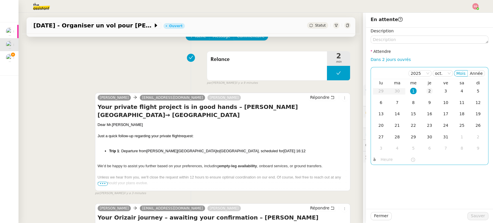
click at [426, 89] on div "2" at bounding box center [429, 91] width 6 height 6
click at [473, 216] on span "Sauver" at bounding box center [478, 215] width 14 height 7
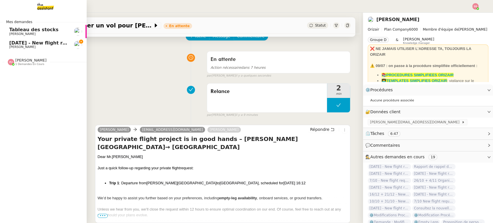
click at [47, 43] on span "[DATE] - New flight request - [PERSON_NAME]" at bounding box center [68, 42] width 119 height 5
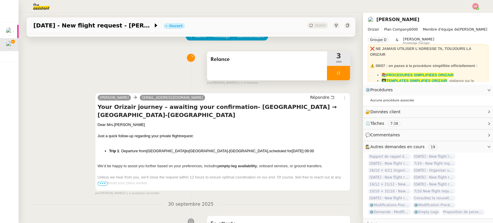
click at [342, 72] on div at bounding box center [338, 73] width 23 height 14
click at [350, 72] on button at bounding box center [350, 73] width 0 height 14
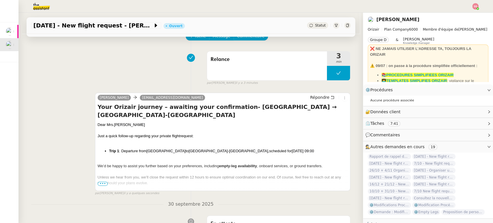
click at [315, 27] on span "Statut" at bounding box center [320, 25] width 11 height 4
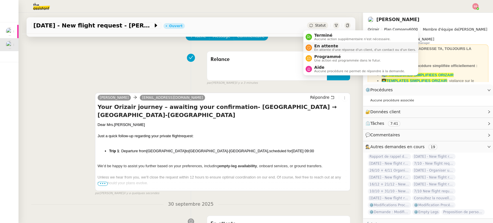
click at [332, 48] on span "En attente d'une réponse d'un client, d'un contact ou d'un tiers." at bounding box center [365, 49] width 102 height 3
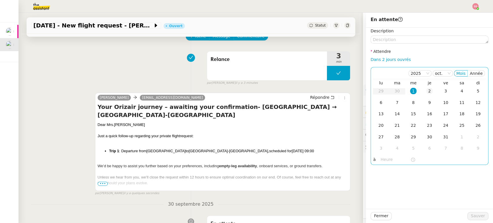
click at [426, 89] on div "2" at bounding box center [429, 91] width 6 height 6
drag, startPoint x: 471, startPoint y: 214, endPoint x: 466, endPoint y: 213, distance: 4.6
click at [471, 214] on span "Sauver" at bounding box center [478, 215] width 14 height 7
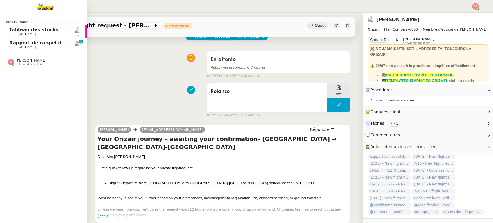
click at [39, 44] on span "Rapport de rappel de message pour le message : « Your Orizair journey – awaitin…" at bounding box center [223, 42] width 429 height 5
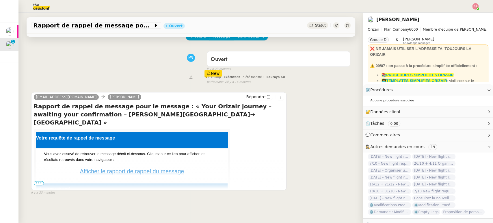
click at [35, 181] on span "•••" at bounding box center [39, 183] width 10 height 4
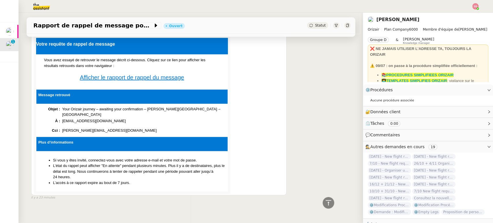
scroll to position [94, 0]
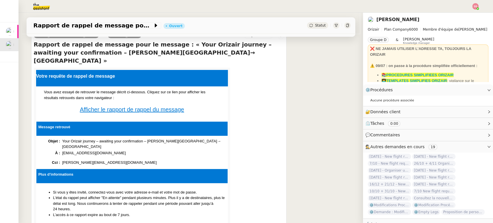
click at [318, 24] on span "Statut" at bounding box center [320, 25] width 11 height 4
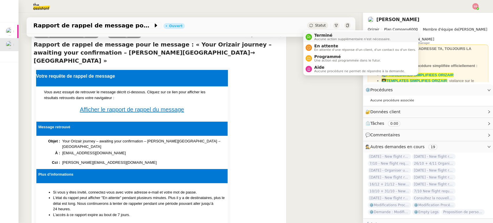
click at [318, 34] on span "Terminé" at bounding box center [352, 35] width 76 height 5
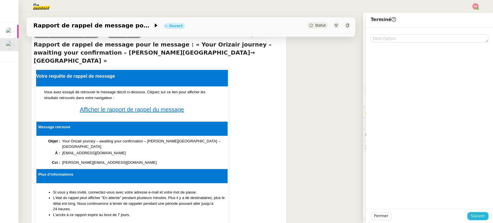
click at [482, 214] on button "Sauver" at bounding box center [477, 216] width 21 height 8
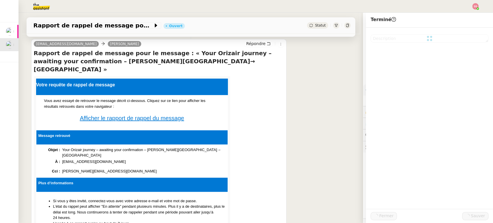
scroll to position [102, 0]
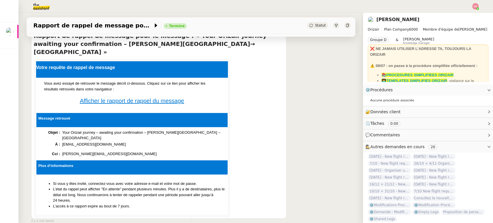
scroll to position [94, 0]
